Goal: Book appointment/travel/reservation

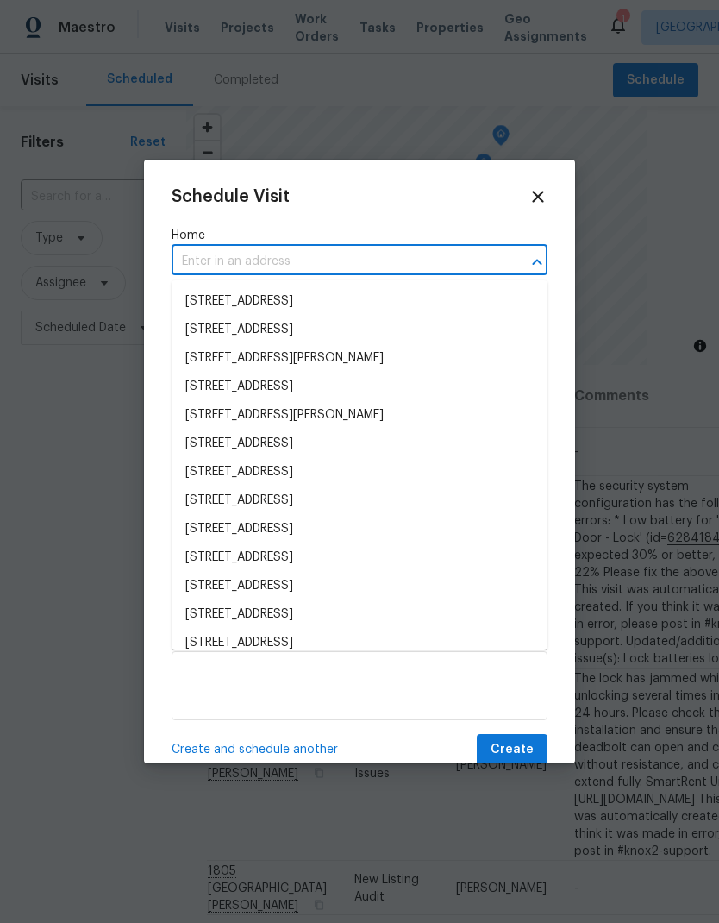
scroll to position [809, 0]
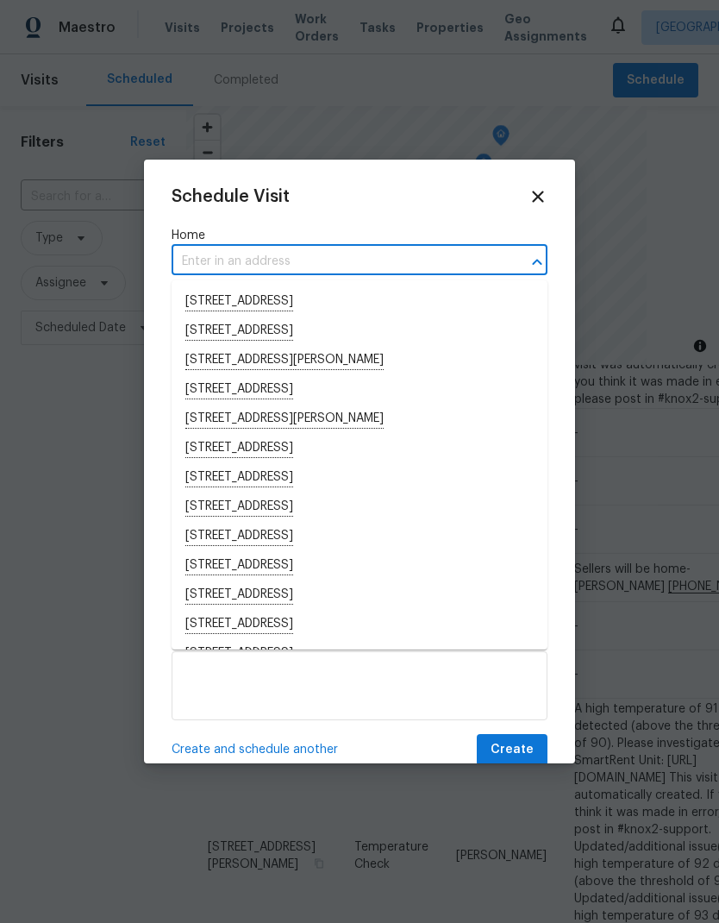
click at [235, 261] on input "text" at bounding box center [336, 261] width 328 height 27
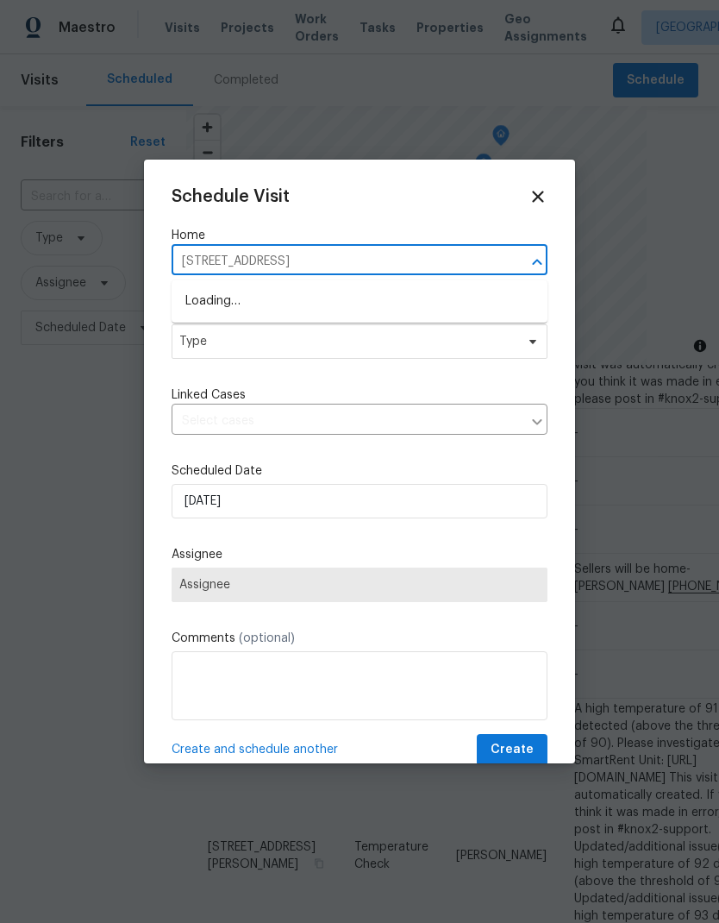
type input "[STREET_ADDRESS]"
click at [364, 338] on span "Type" at bounding box center [346, 341] width 335 height 17
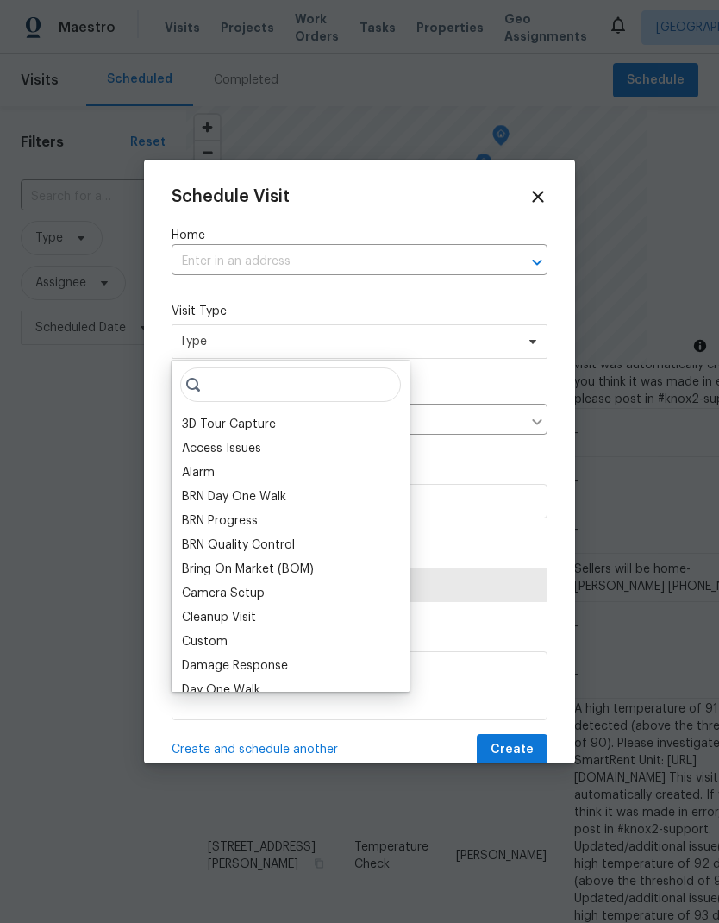
click at [338, 304] on label "Visit Type" at bounding box center [360, 311] width 376 height 17
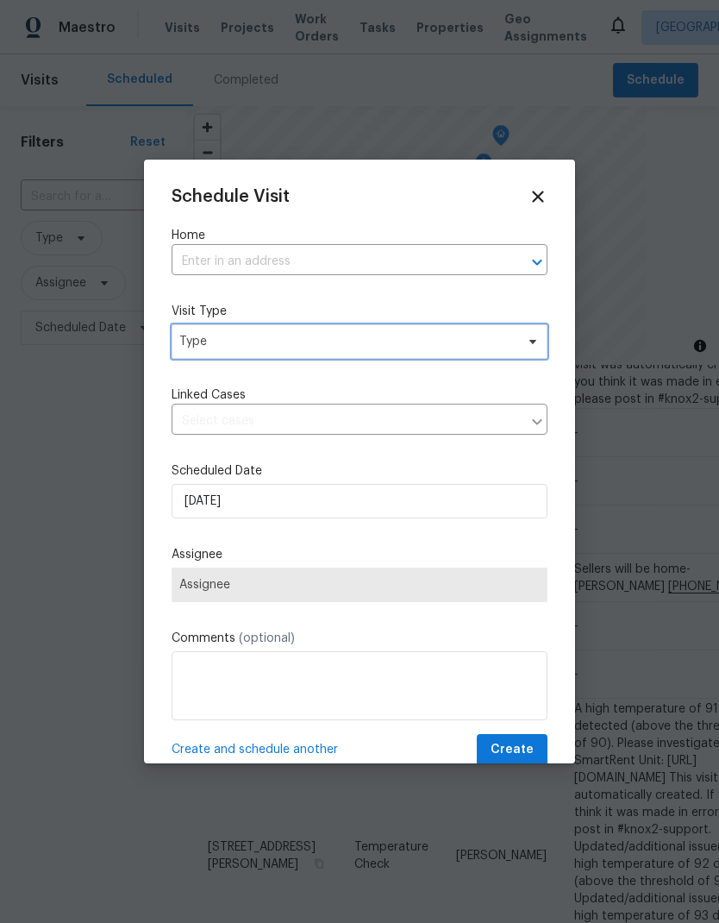
click at [326, 347] on span "Type" at bounding box center [346, 341] width 335 height 17
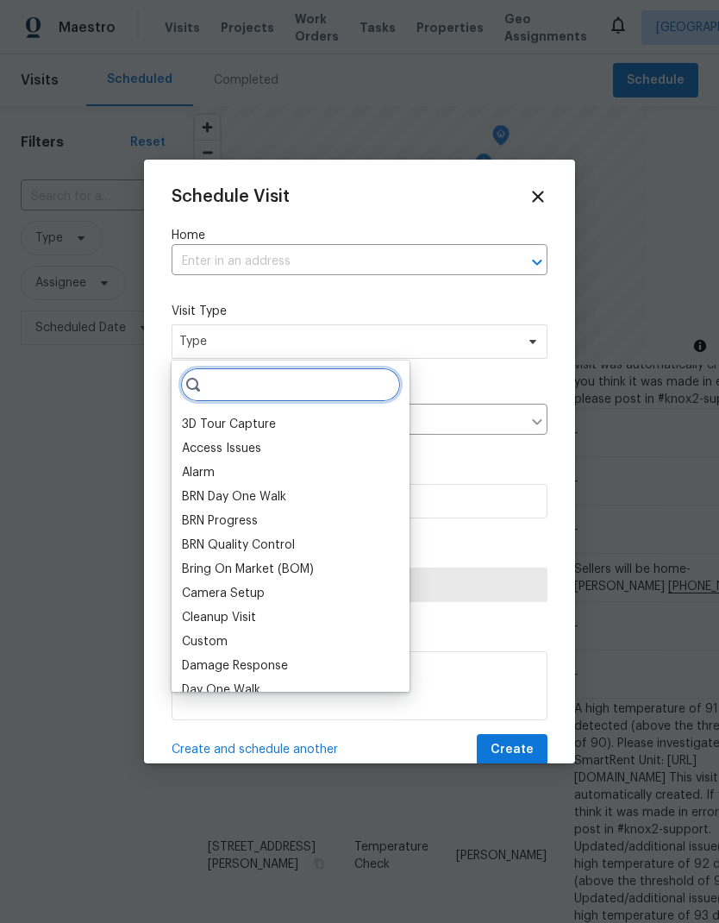
click at [296, 395] on input "search" at bounding box center [290, 384] width 221 height 34
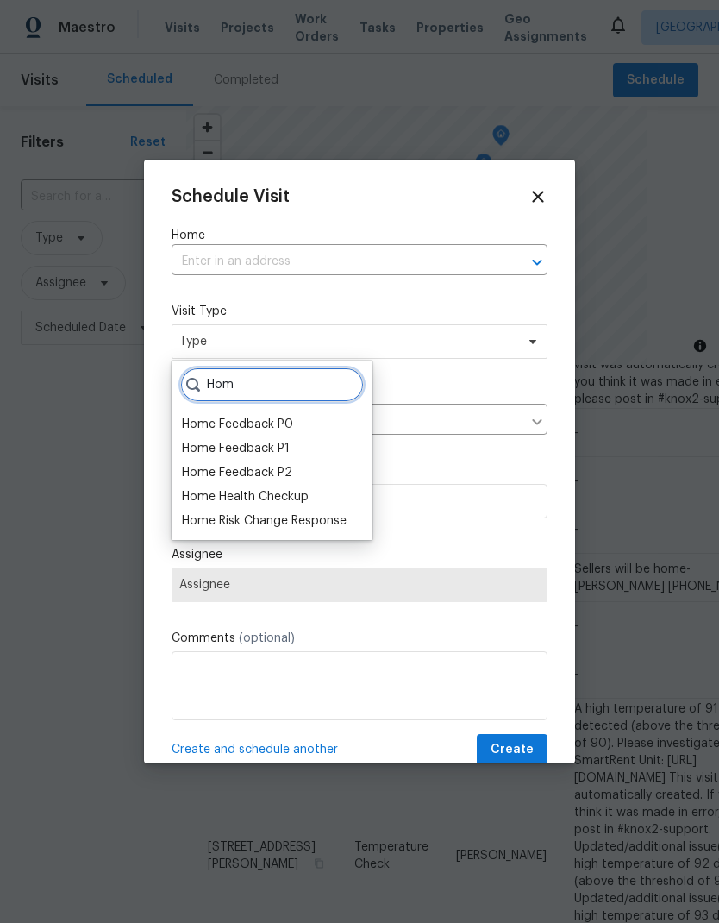
type input "Hom"
click at [304, 492] on div "Home Health Checkup" at bounding box center [245, 496] width 127 height 17
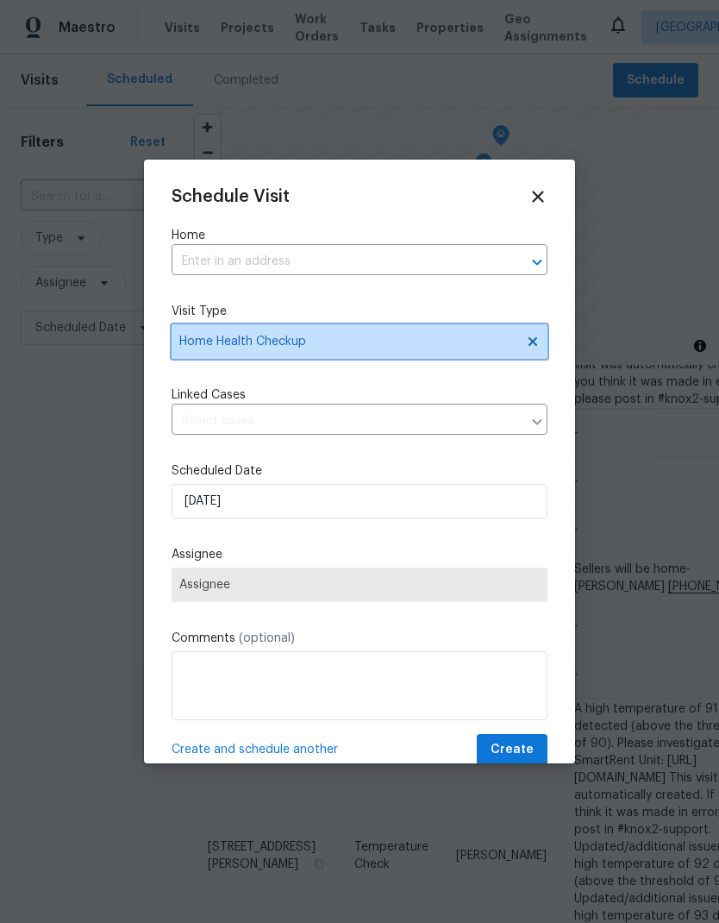
click at [339, 343] on span "Home Health Checkup" at bounding box center [346, 341] width 335 height 17
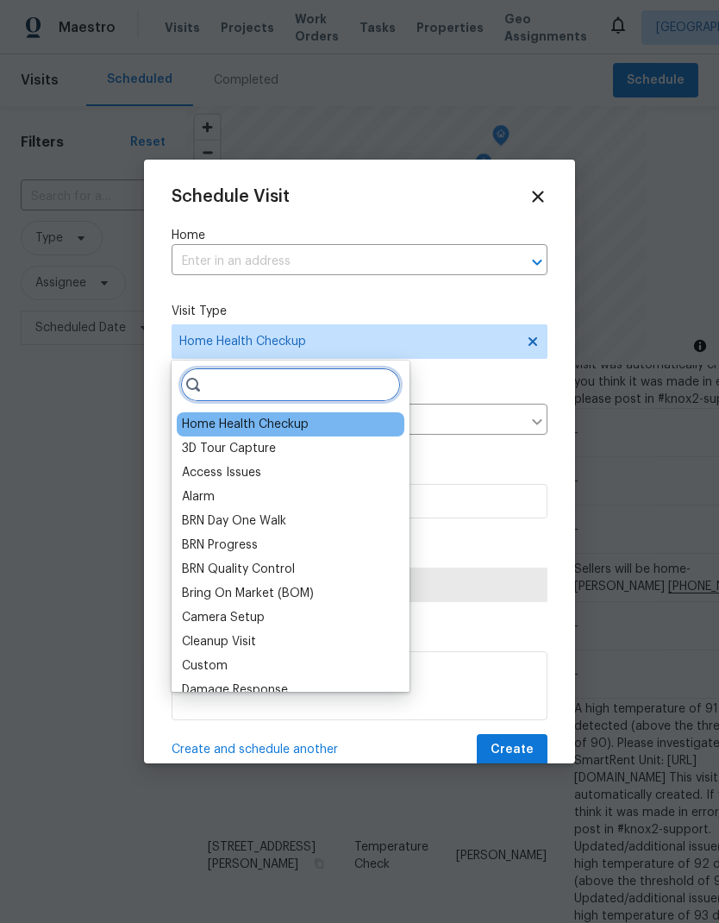
click at [326, 385] on input "search" at bounding box center [290, 384] width 221 height 34
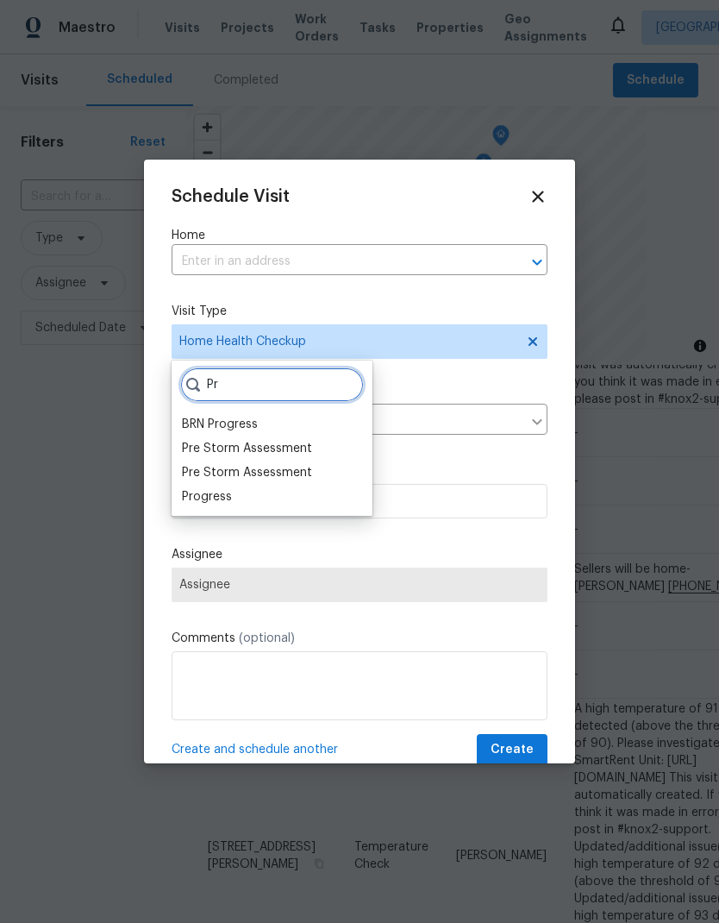
type input "Pr"
click at [228, 492] on div "Progress" at bounding box center [207, 496] width 50 height 17
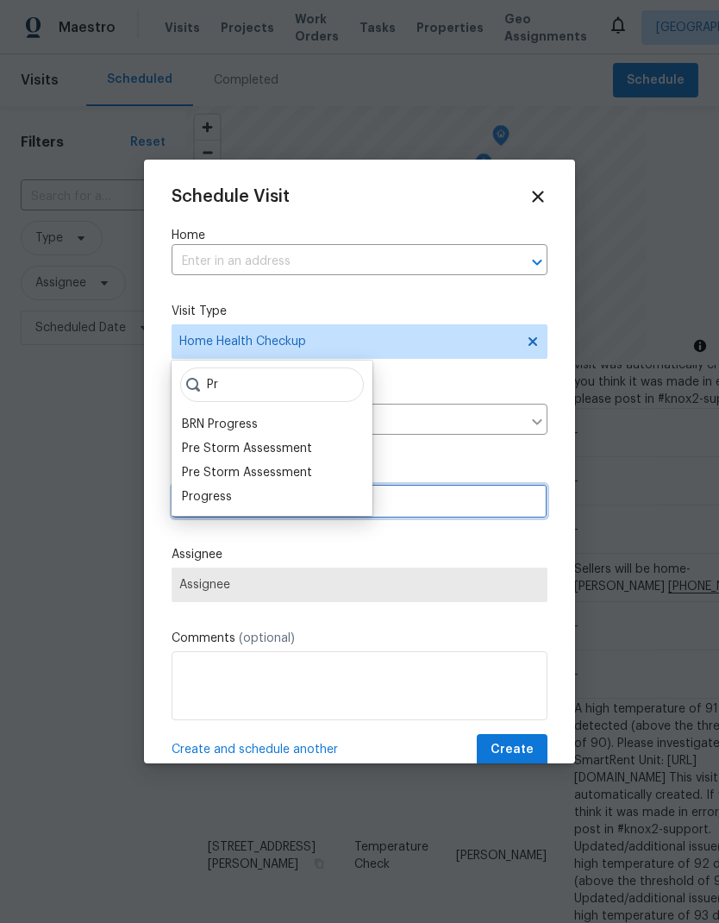
click at [233, 498] on input "[DATE]" at bounding box center [360, 501] width 376 height 34
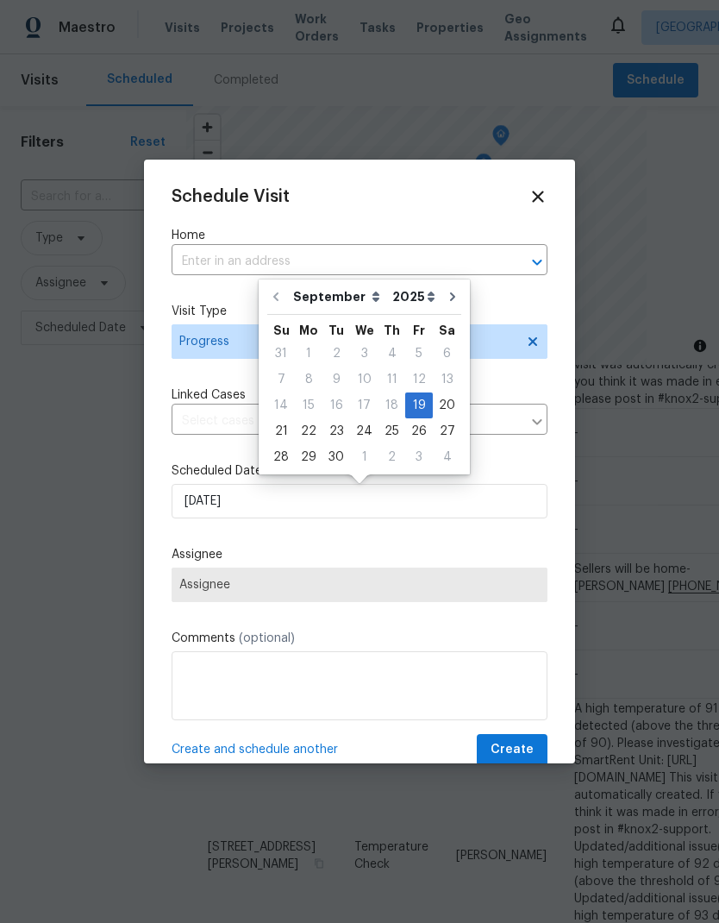
click at [492, 197] on div "Schedule Visit" at bounding box center [360, 196] width 376 height 19
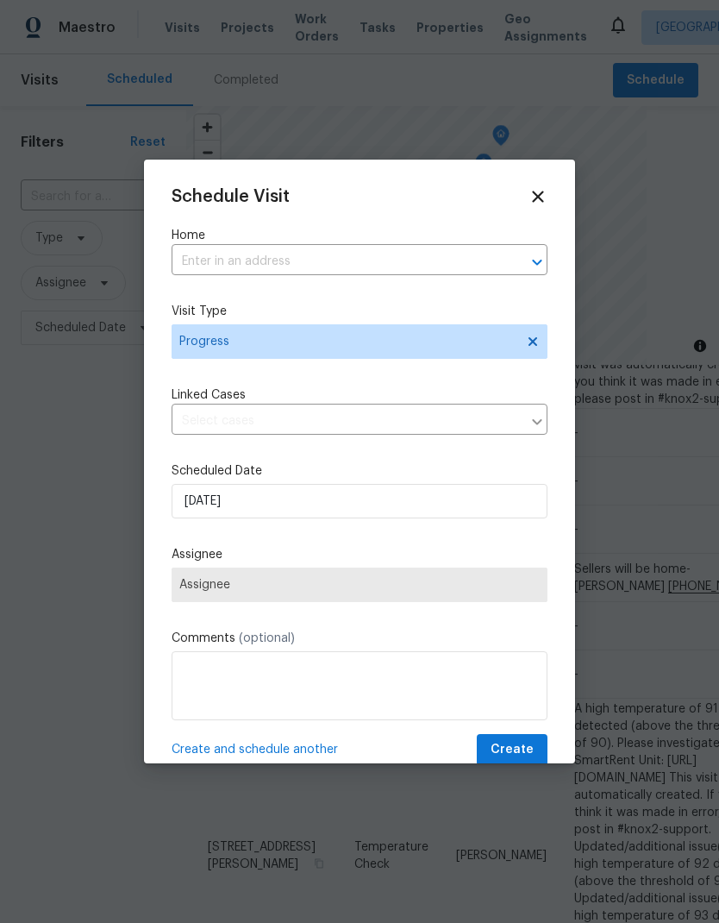
click at [380, 262] on input "text" at bounding box center [336, 261] width 328 height 27
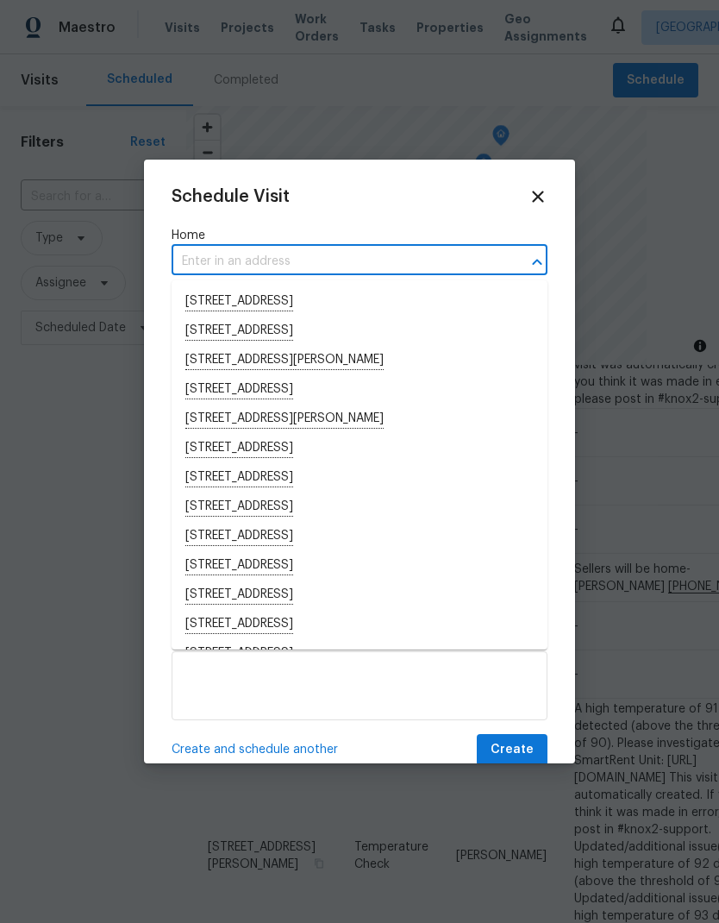
click at [318, 259] on input "text" at bounding box center [336, 261] width 328 height 27
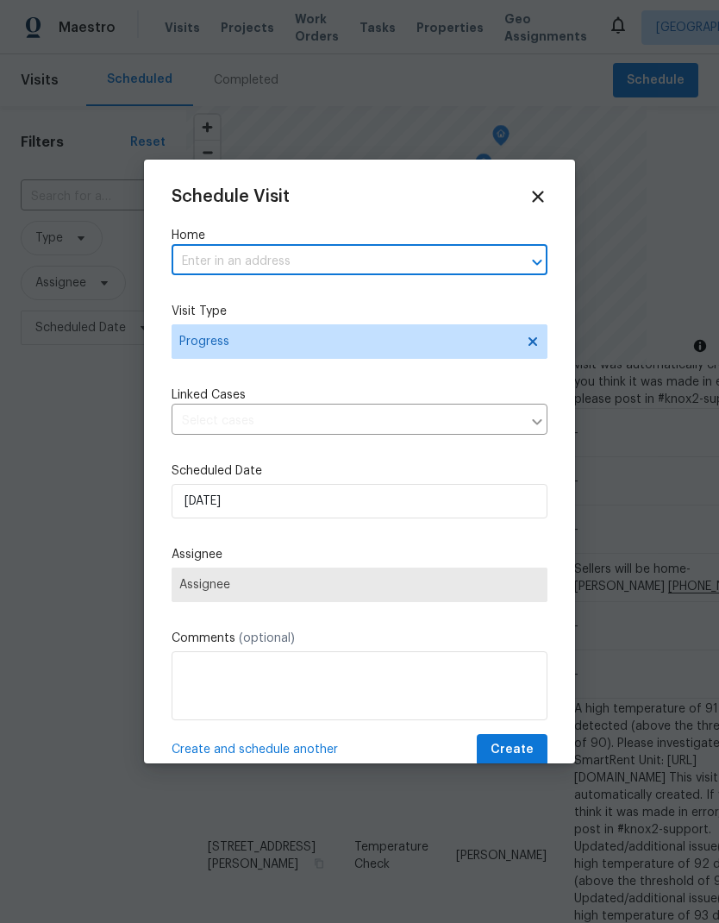
paste input "[STREET_ADDRESS]"
type input "[STREET_ADDRESS]"
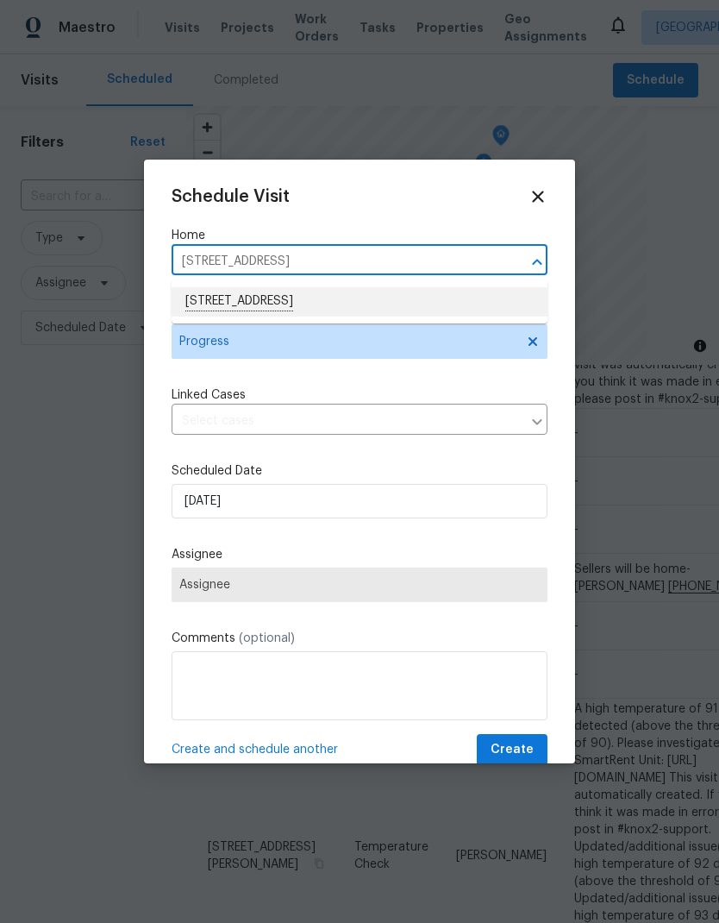
click at [356, 293] on li "[STREET_ADDRESS]" at bounding box center [360, 301] width 376 height 29
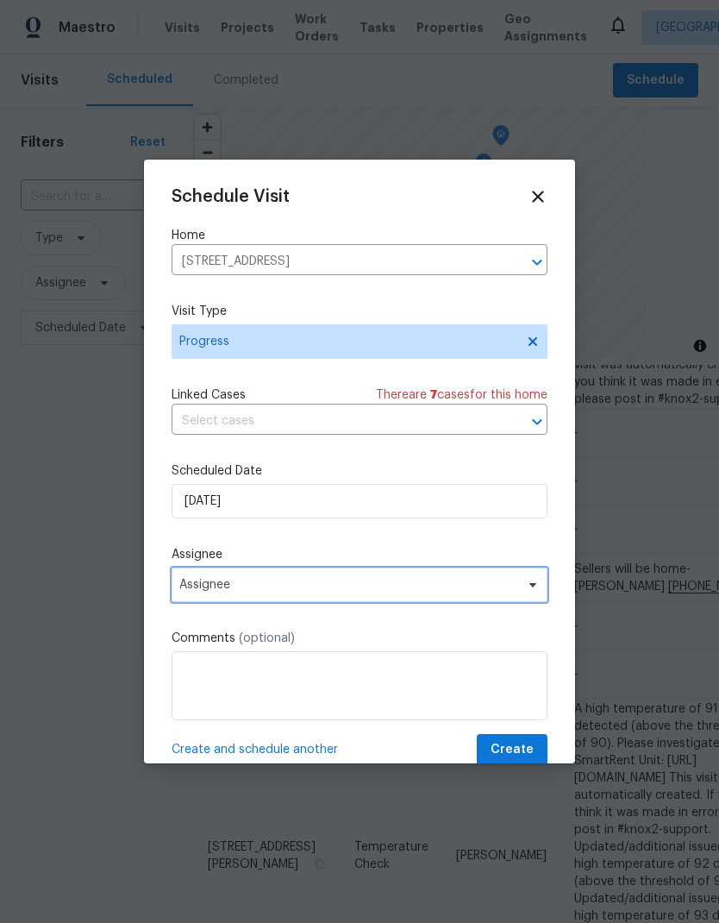
click at [392, 587] on span "Assignee" at bounding box center [348, 585] width 338 height 14
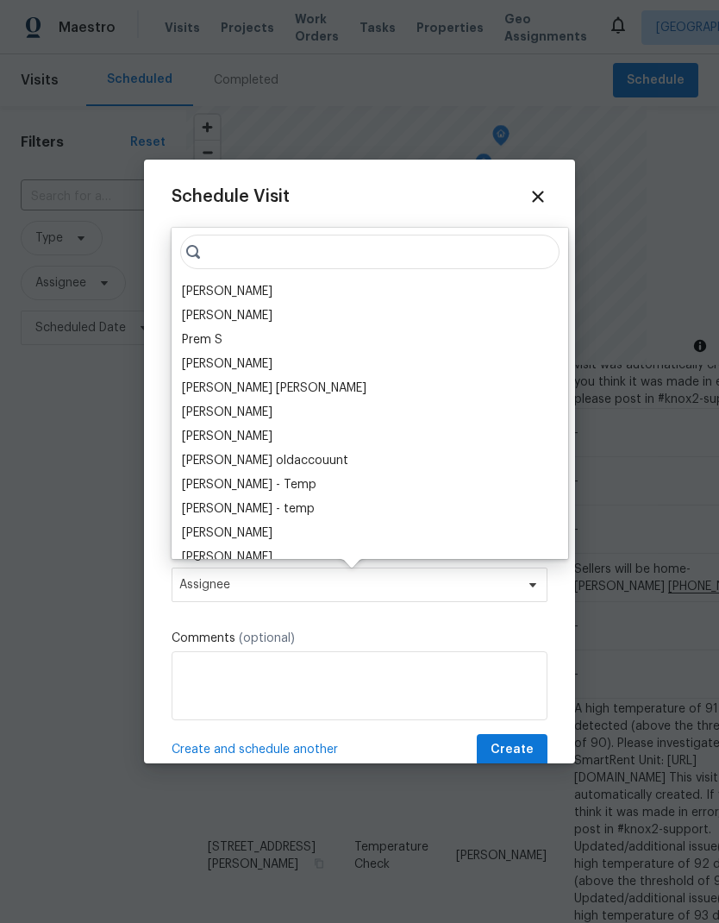
click at [242, 289] on div "[PERSON_NAME]" at bounding box center [227, 291] width 91 height 17
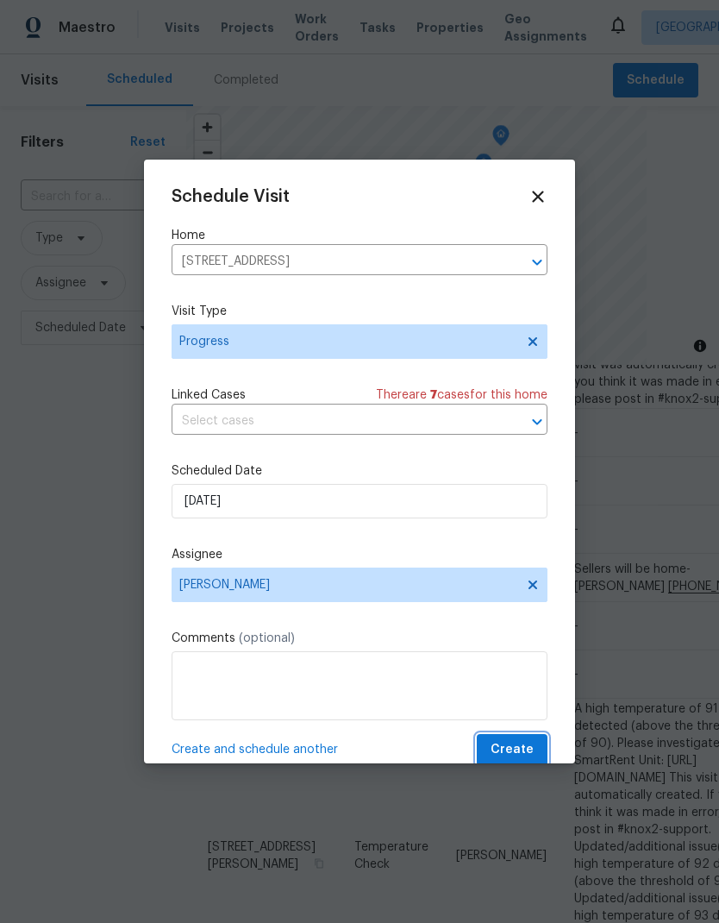
click at [529, 744] on span "Create" at bounding box center [512, 750] width 43 height 22
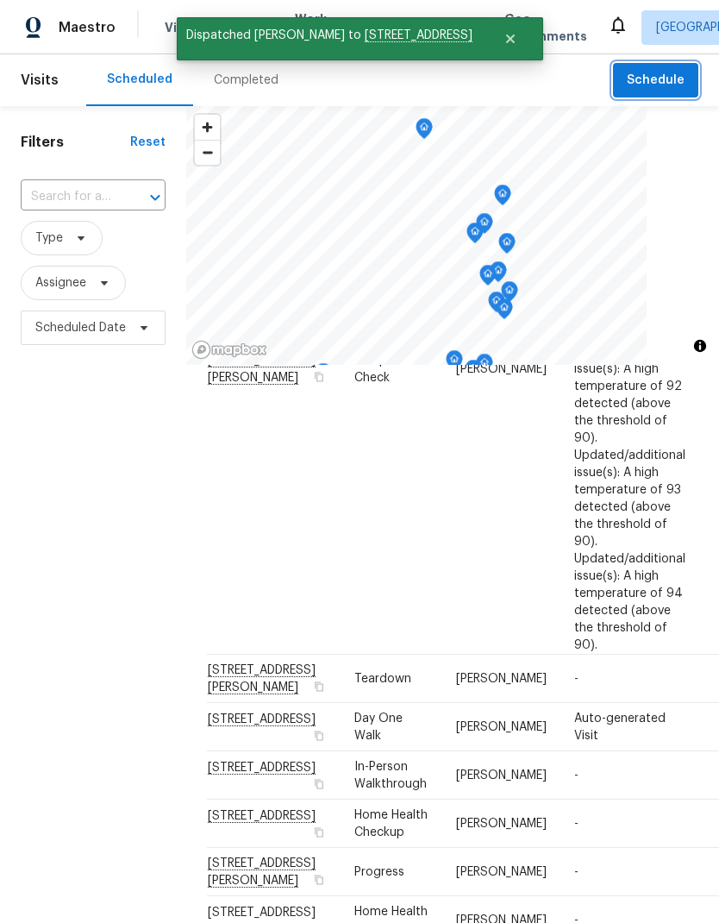
click at [664, 68] on button "Schedule" at bounding box center [655, 80] width 85 height 35
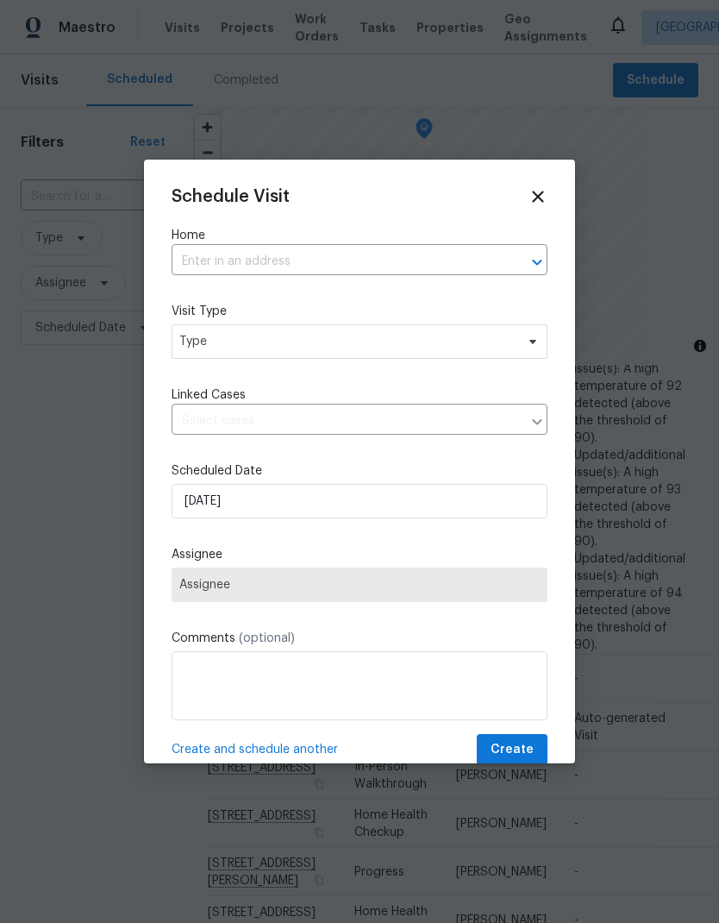
click at [353, 259] on input "text" at bounding box center [336, 261] width 328 height 27
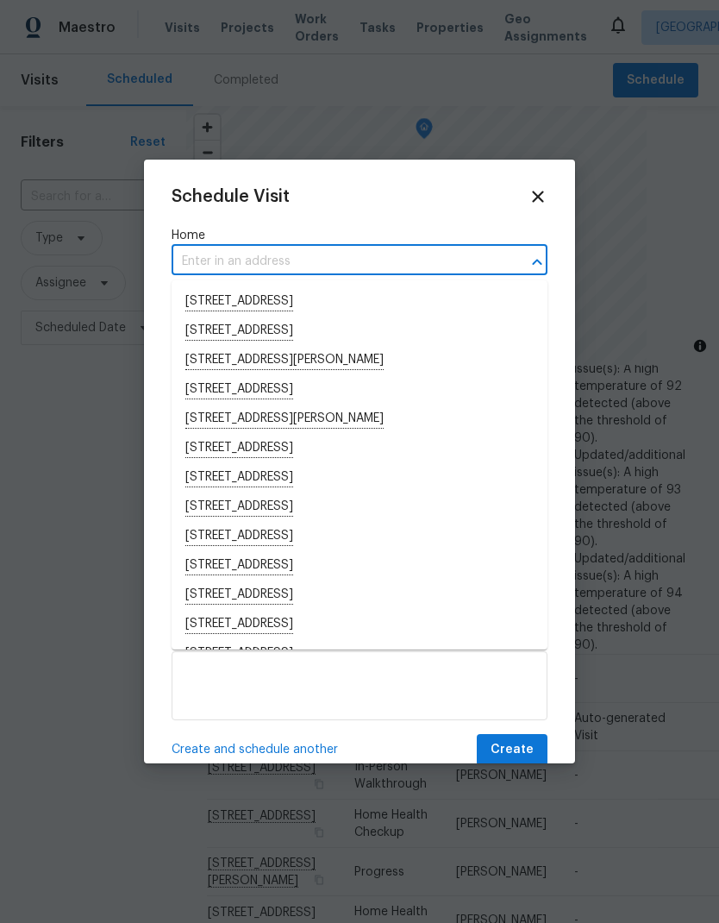
type input "3"
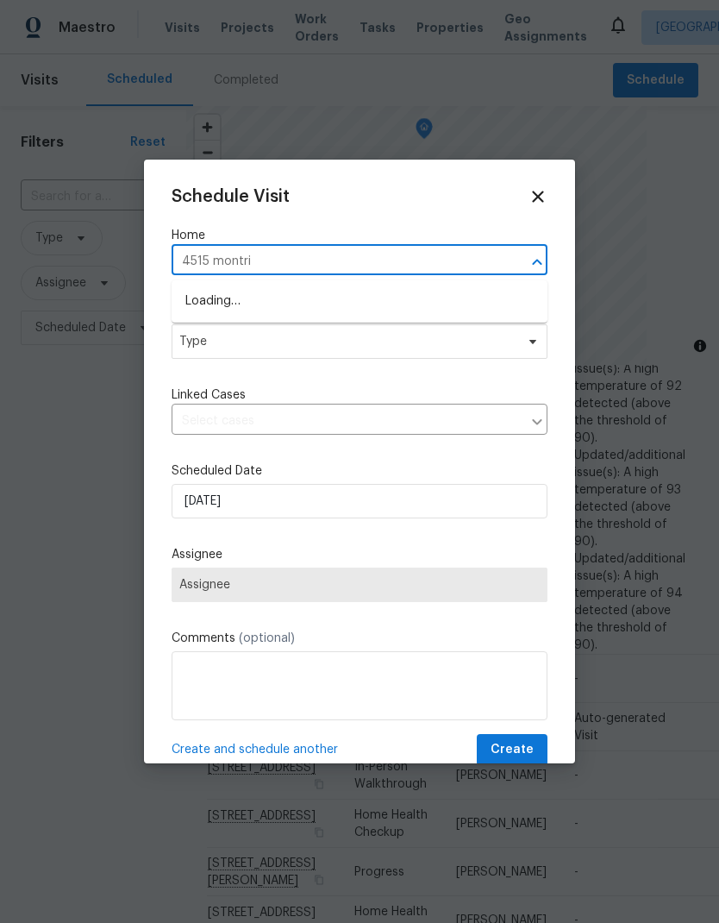
type input "4515 montril"
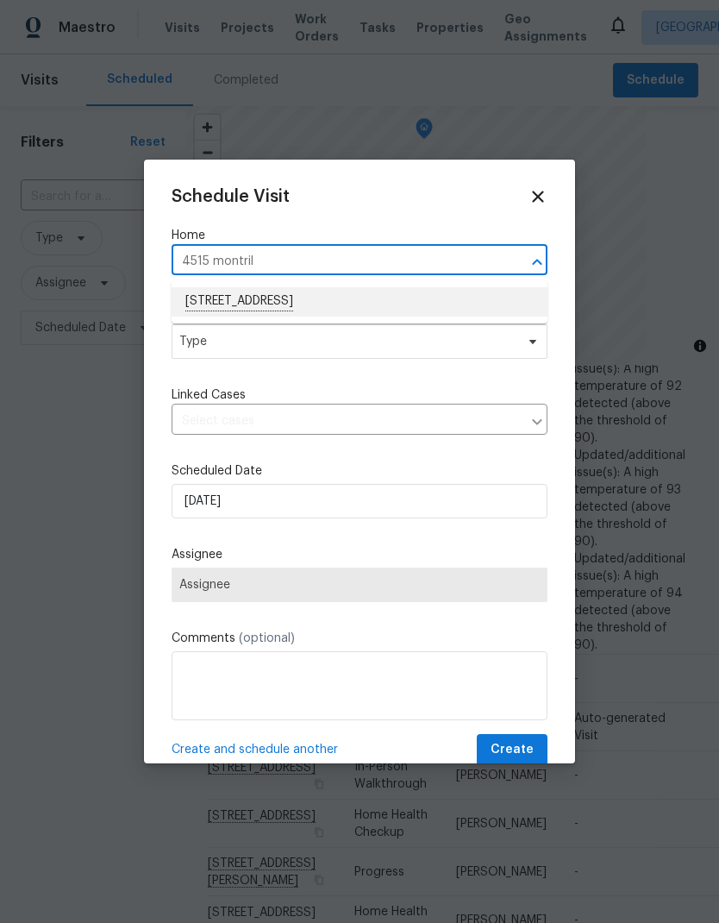
click at [396, 292] on li "[STREET_ADDRESS]" at bounding box center [360, 301] width 376 height 29
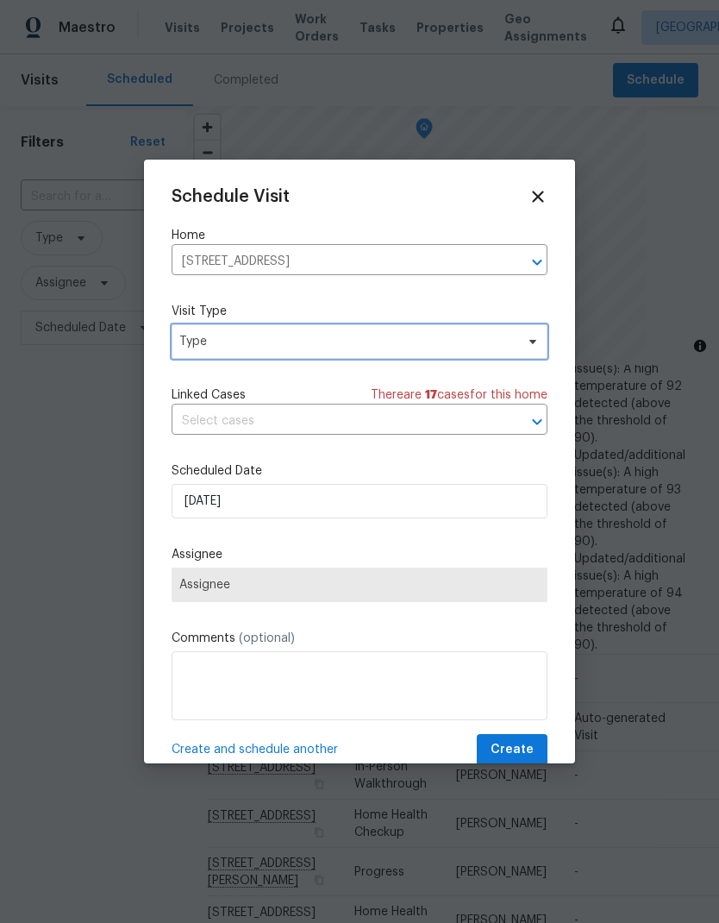
click at [405, 349] on span "Type" at bounding box center [346, 341] width 335 height 17
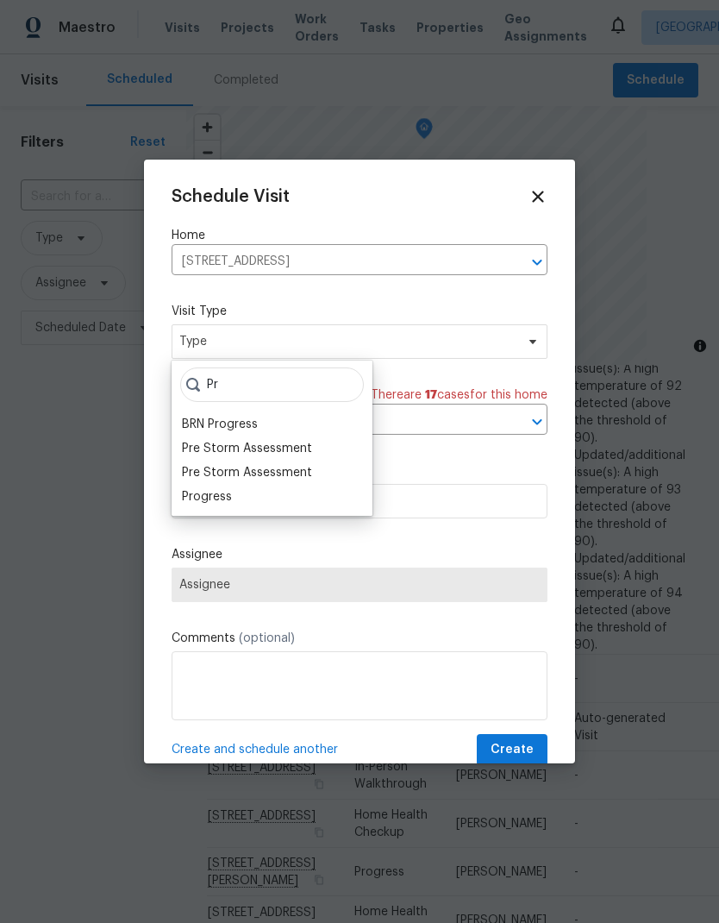
type input "Pr"
click at [229, 493] on div "Progress" at bounding box center [207, 496] width 50 height 17
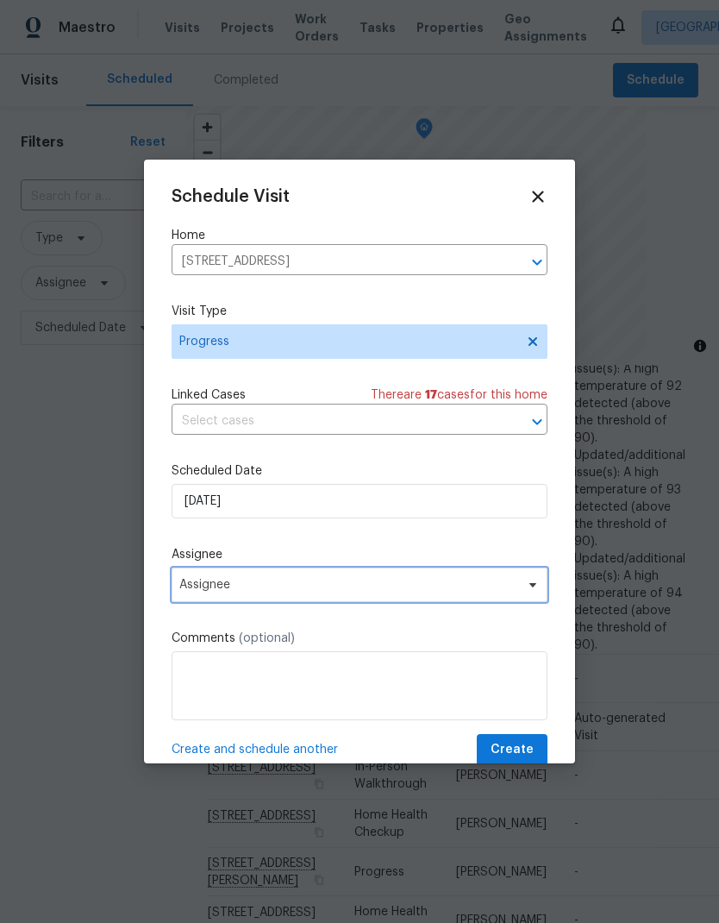
click at [417, 586] on span "Assignee" at bounding box center [348, 585] width 338 height 14
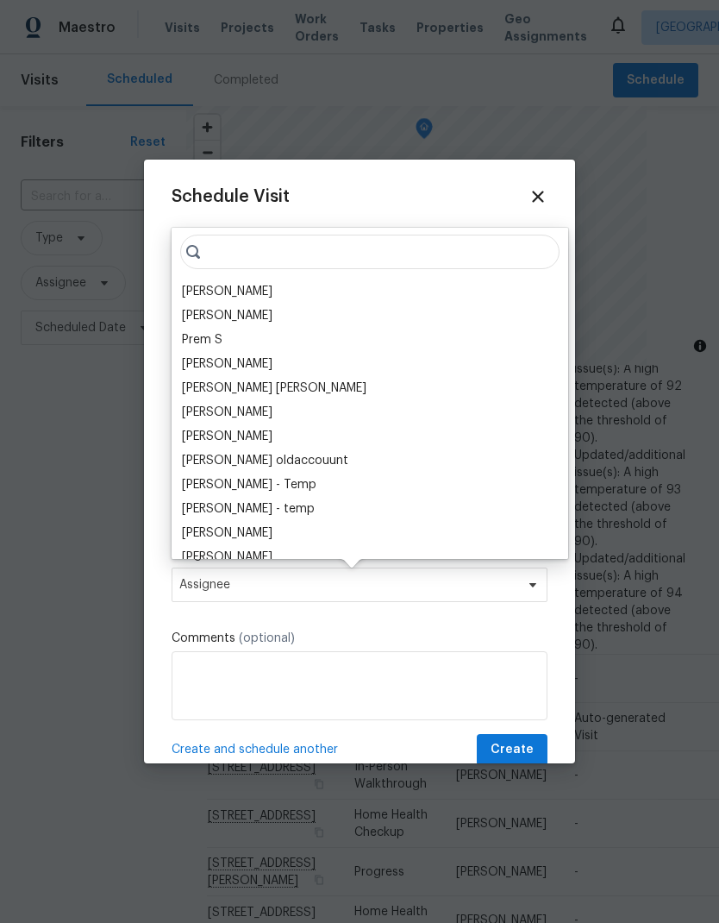
click at [248, 289] on div "[PERSON_NAME]" at bounding box center [227, 291] width 91 height 17
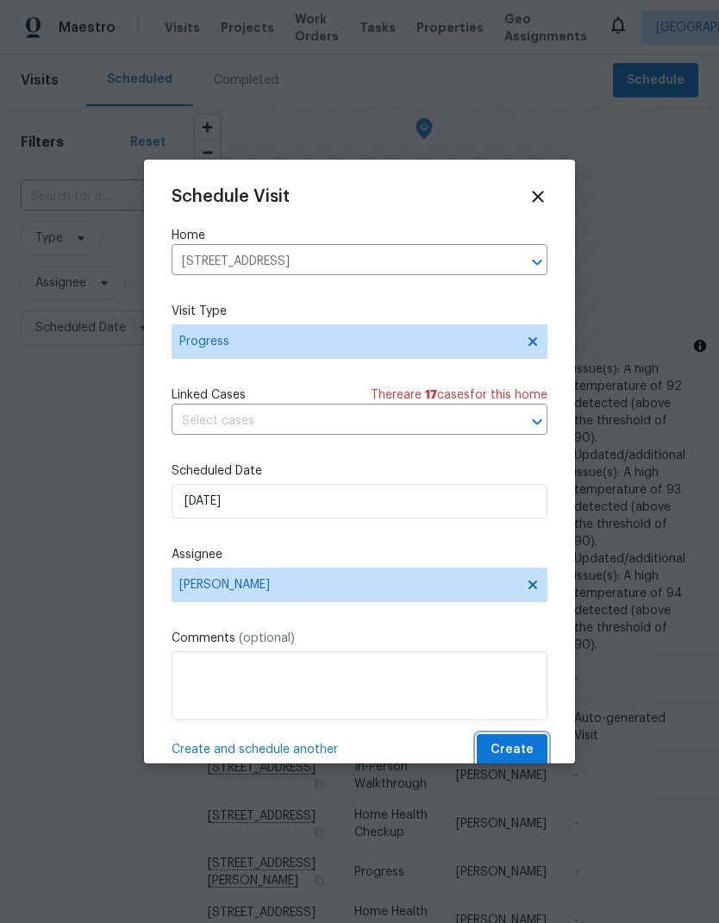
click at [505, 741] on button "Create" at bounding box center [512, 750] width 71 height 32
